Goal: Information Seeking & Learning: Learn about a topic

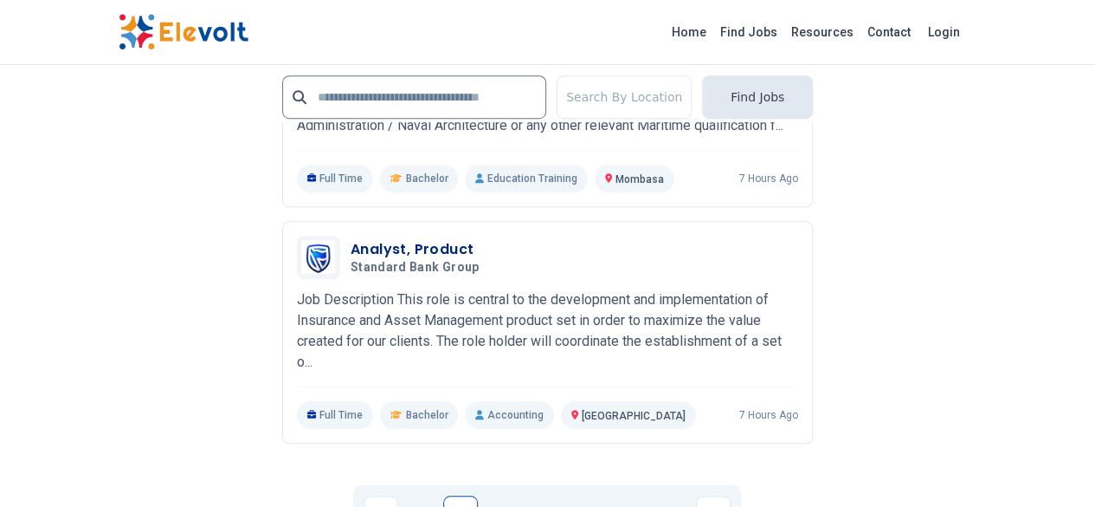
scroll to position [3836, 0]
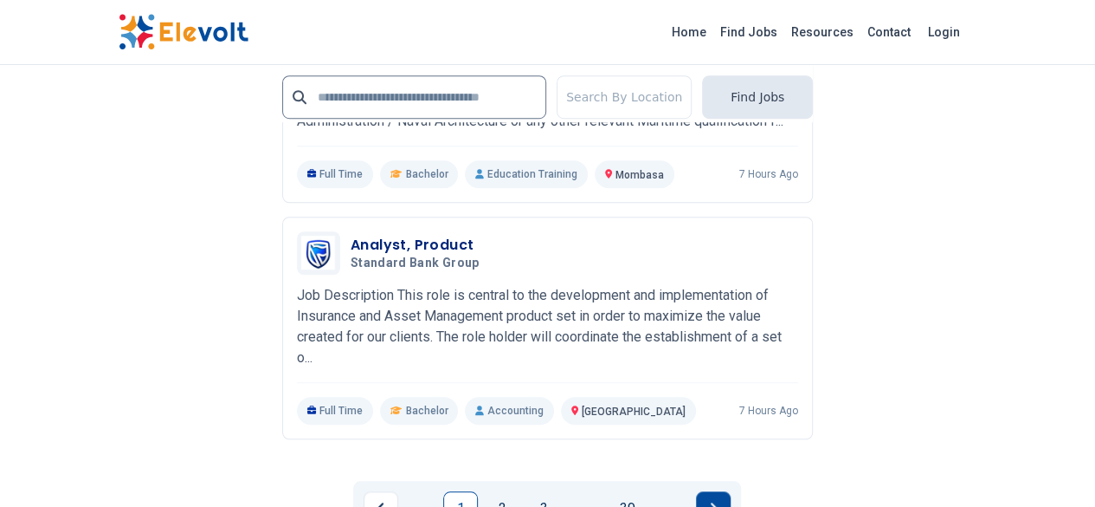
click at [706, 491] on button "Next page" at bounding box center [713, 508] width 35 height 35
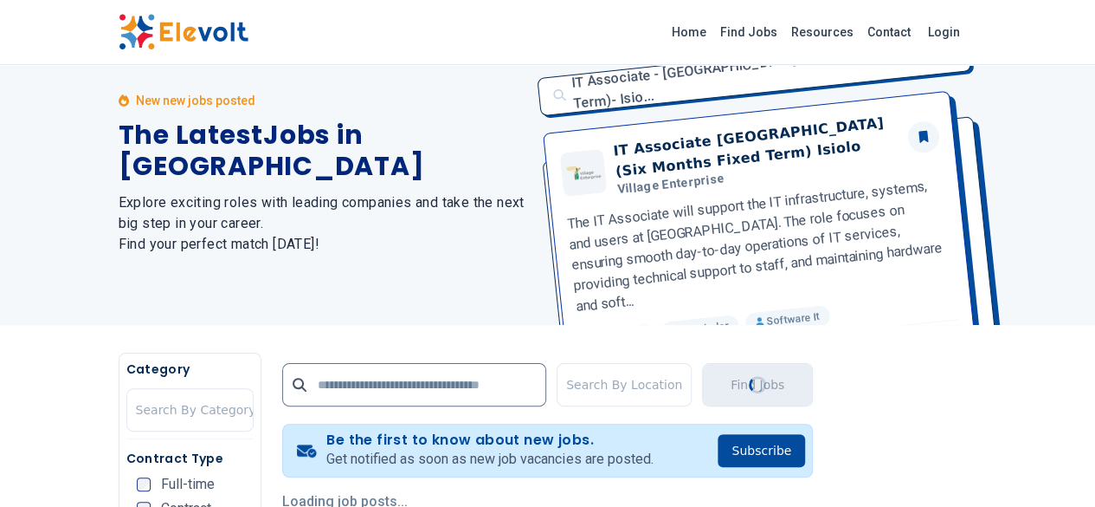
scroll to position [116, 0]
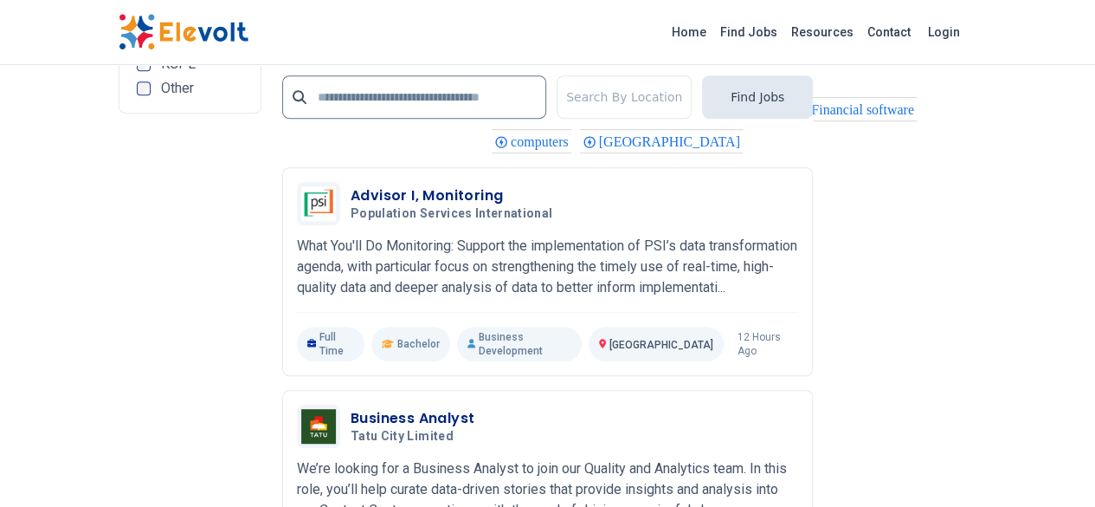
scroll to position [3778, 0]
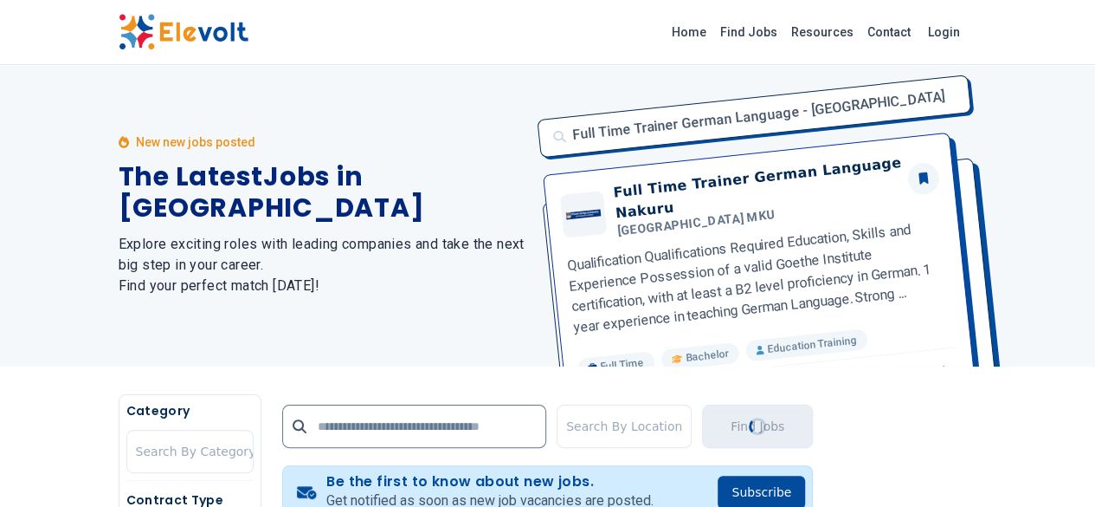
scroll to position [0, 0]
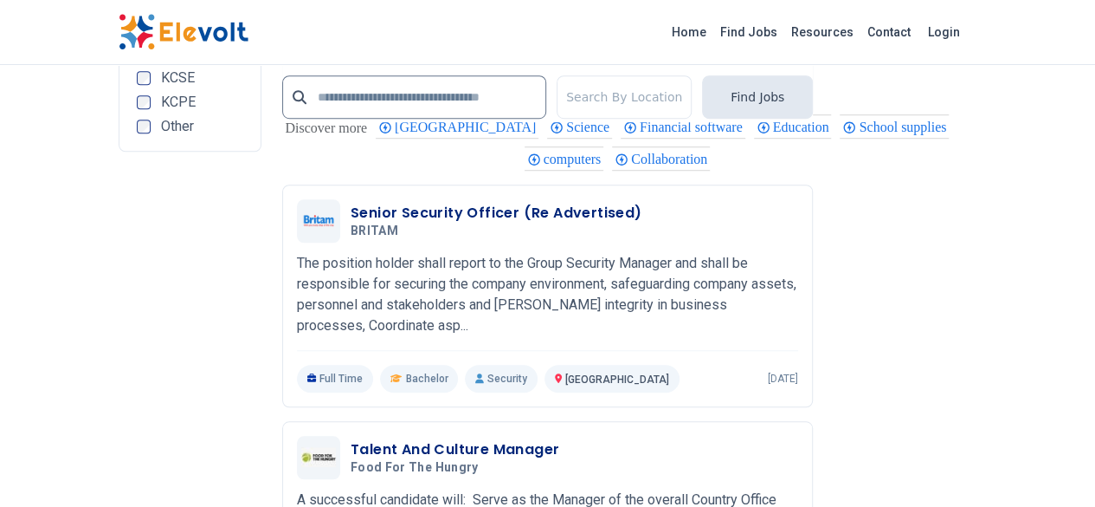
scroll to position [3872, 0]
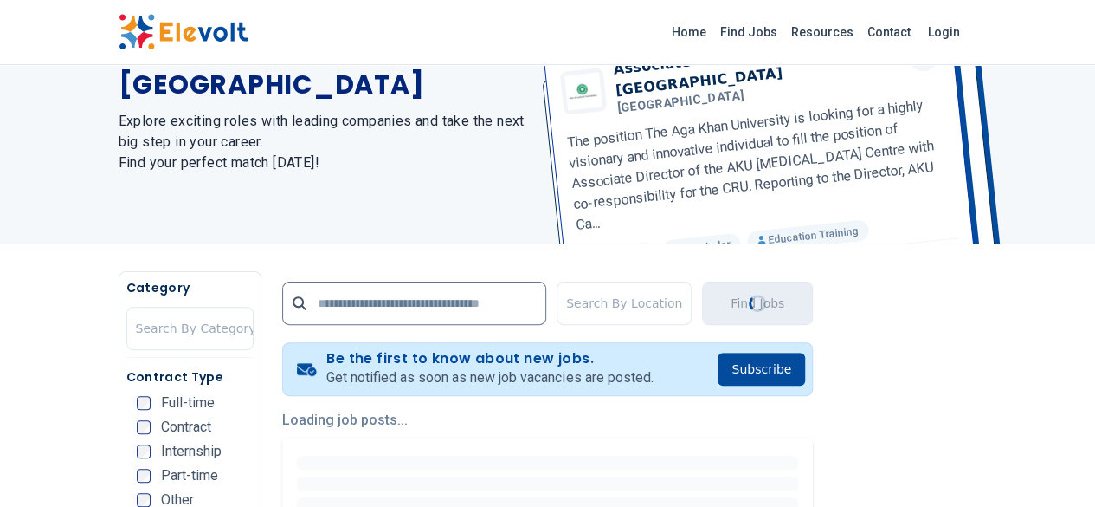
scroll to position [0, 0]
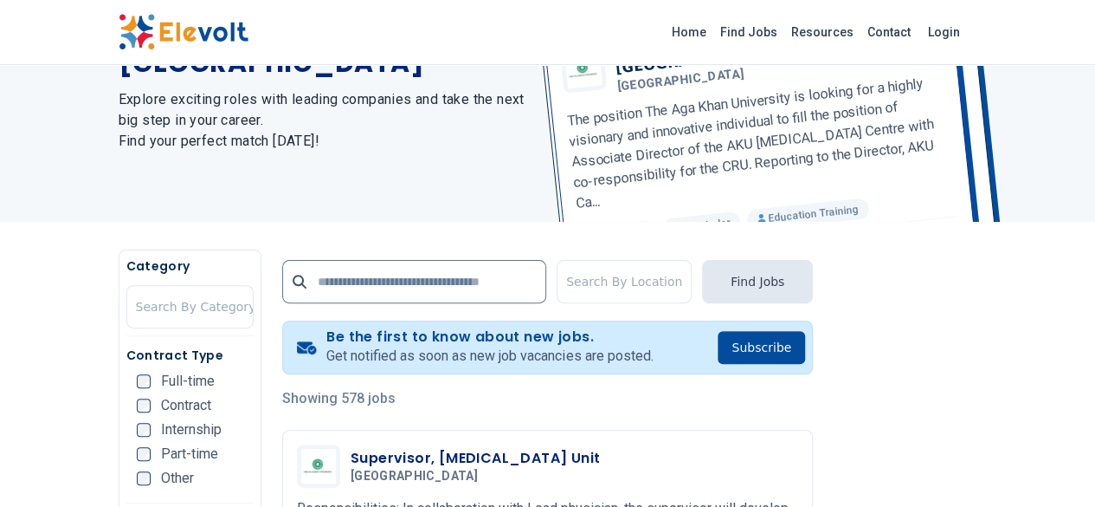
scroll to position [147, 0]
